Goal: Check status: Check status

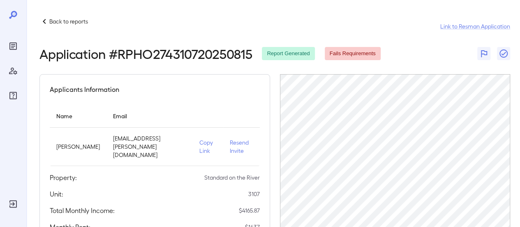
click at [433, 60] on div "Application # RPHO274310720250815 Report Generated Fails Requirements" at bounding box center [274, 53] width 471 height 15
click at [398, 49] on div "Application # RPHO274310720250815 Report Generated Fails Requirements" at bounding box center [274, 53] width 471 height 15
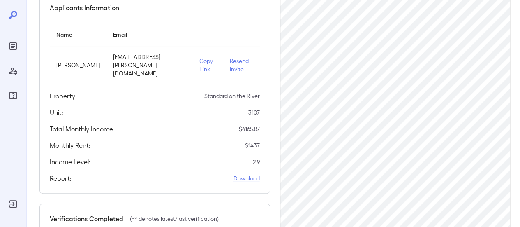
scroll to position [41, 0]
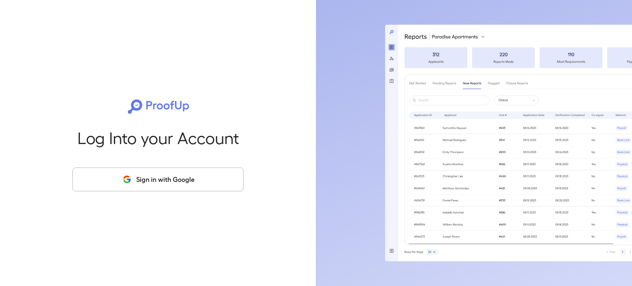
click at [160, 186] on button "Sign in with Google" at bounding box center [157, 179] width 171 height 24
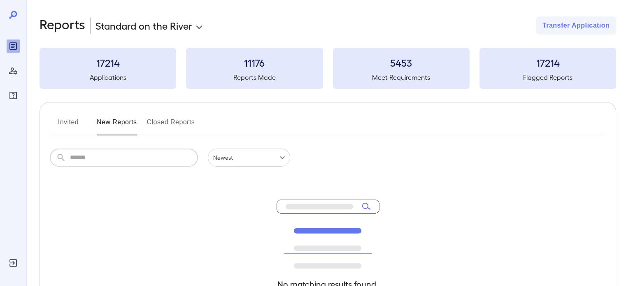
click at [162, 160] on input "text" at bounding box center [134, 158] width 128 height 18
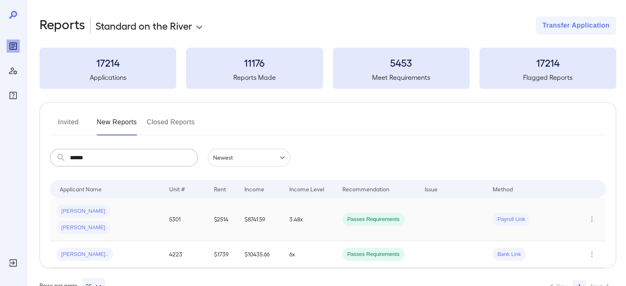
type input "******"
click at [149, 211] on div "Tionna J... Tionna J..." at bounding box center [106, 219] width 100 height 30
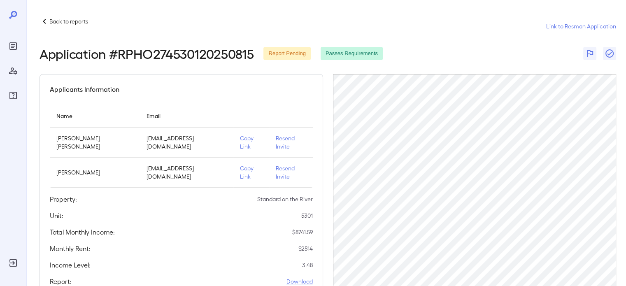
scroll to position [148, 0]
